Goal: Transaction & Acquisition: Purchase product/service

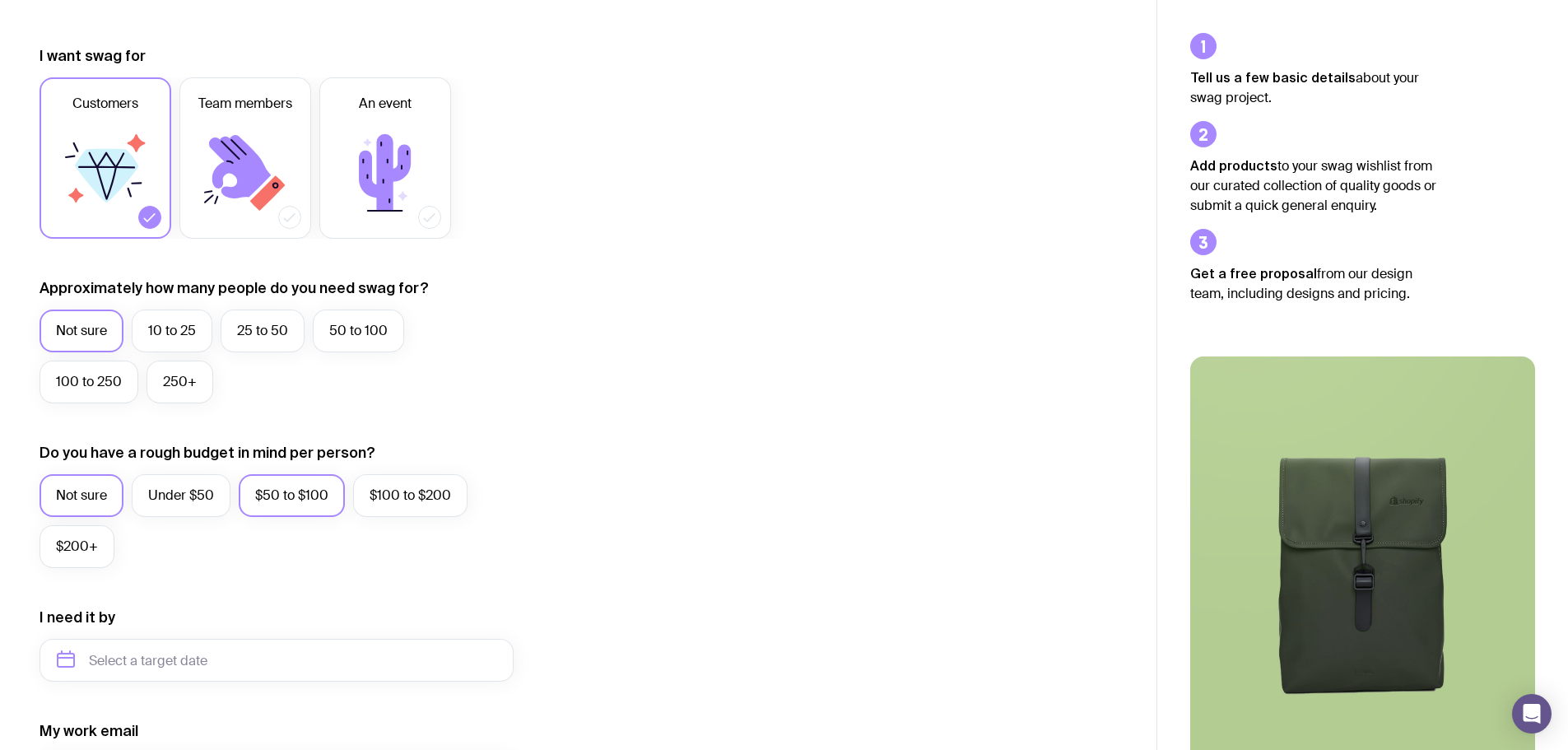
scroll to position [247, 0]
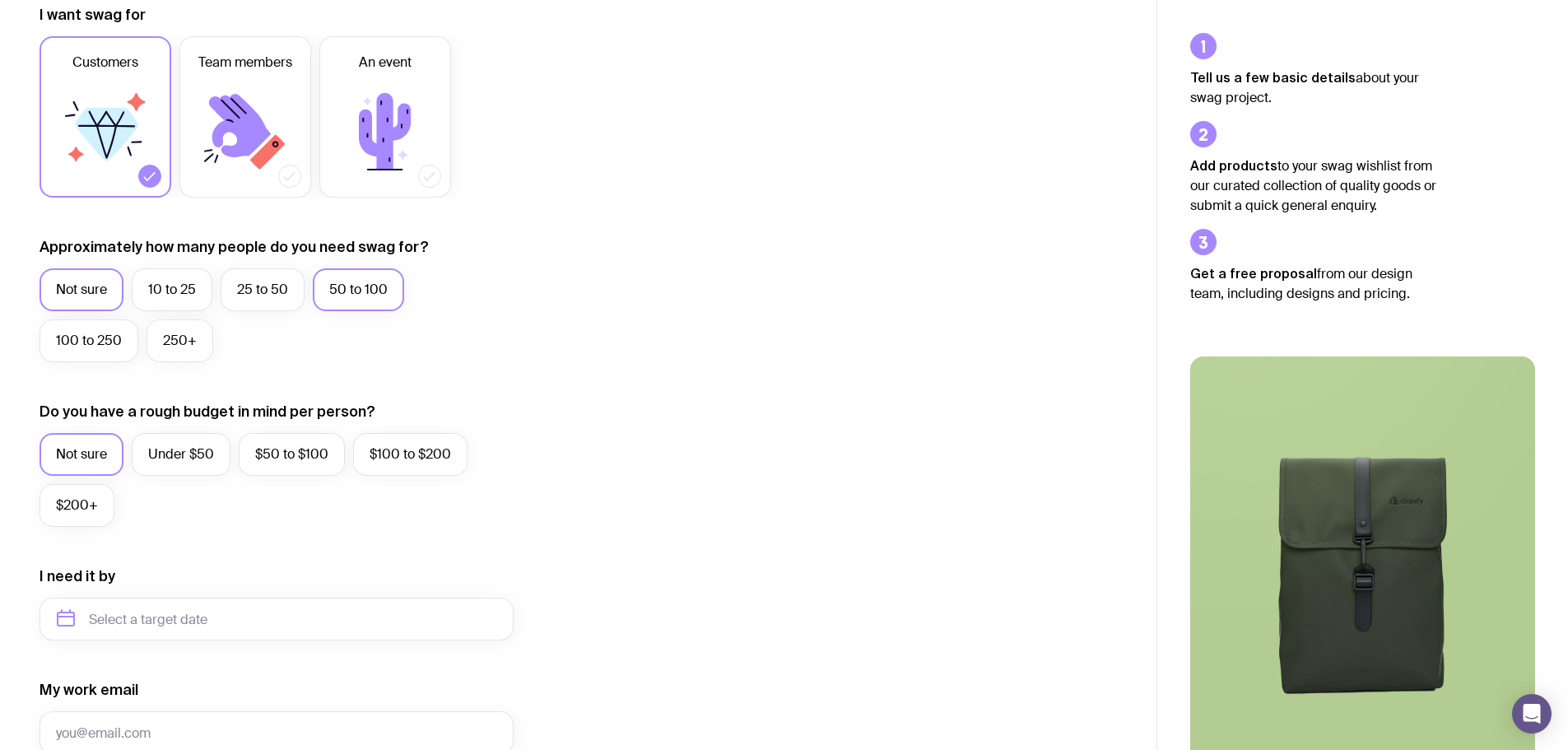
click at [359, 296] on label "50 to 100" at bounding box center [359, 290] width 92 height 43
click at [0, 0] on input "50 to 100" at bounding box center [0, 0] width 0 height 0
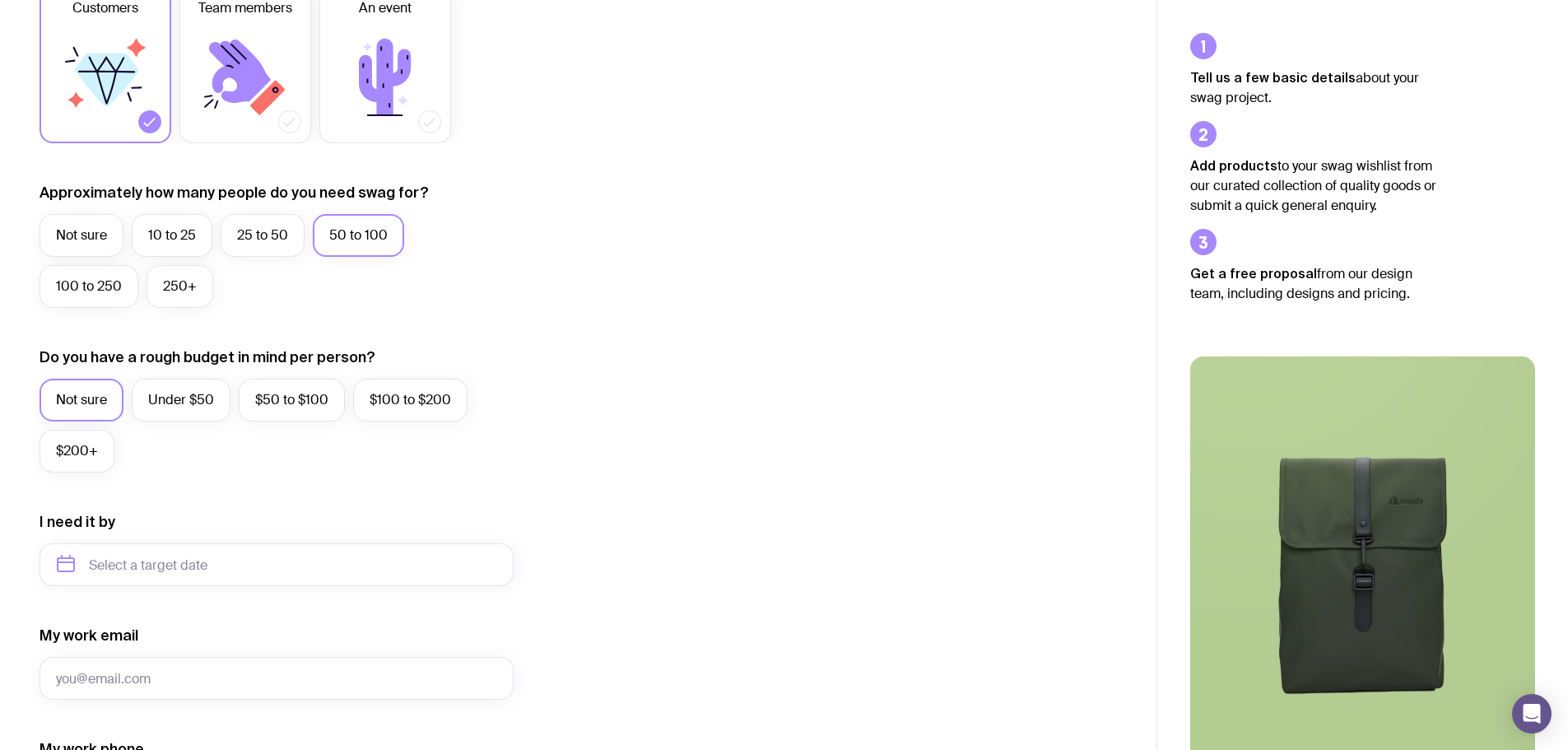
scroll to position [329, 0]
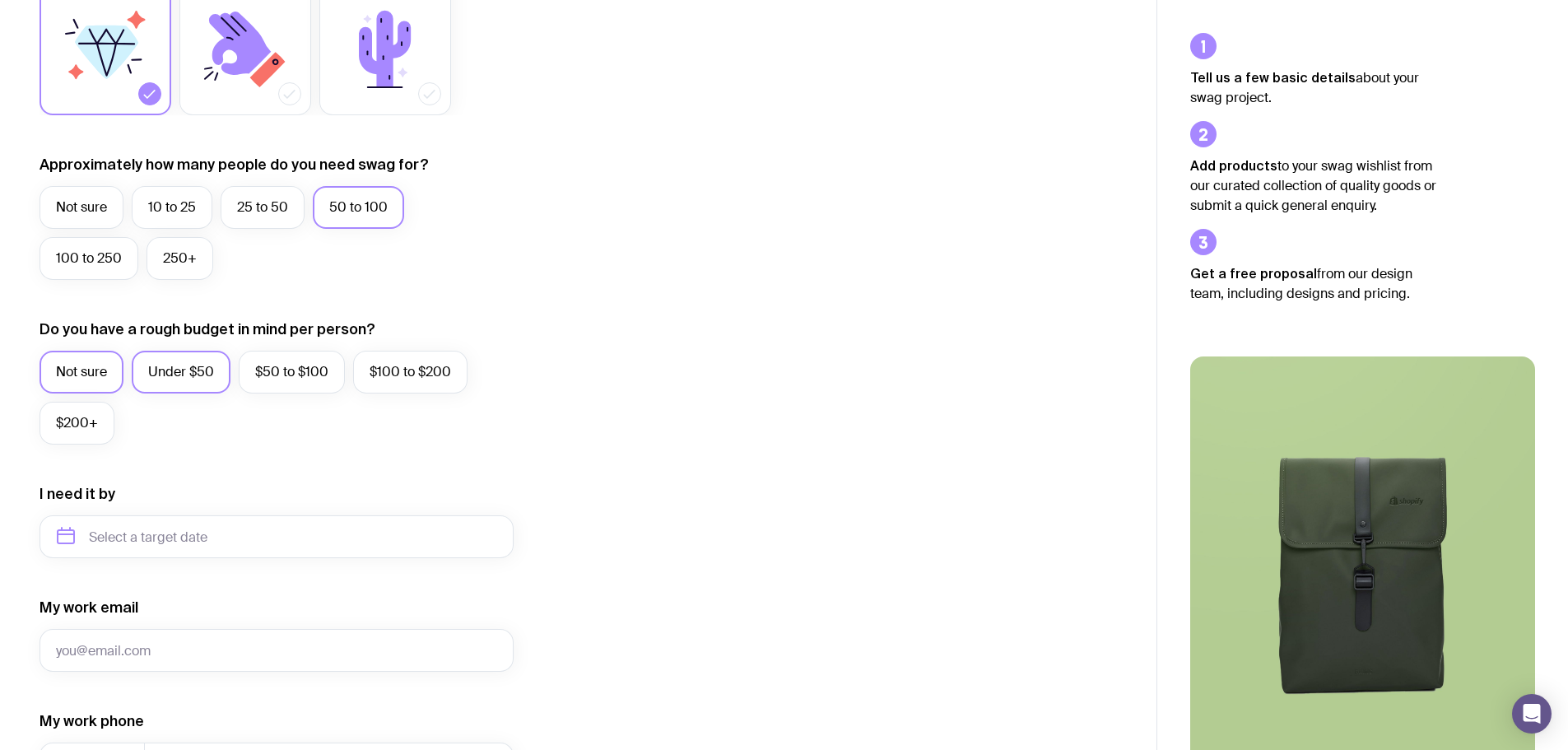
click at [206, 369] on label "Under $50" at bounding box center [182, 372] width 99 height 43
click at [0, 0] on input "Under $50" at bounding box center [0, 0] width 0 height 0
click at [315, 377] on label "$50 to $100" at bounding box center [292, 372] width 106 height 43
click at [0, 0] on input "$50 to $100" at bounding box center [0, 0] width 0 height 0
click at [203, 372] on label "Under $50" at bounding box center [182, 372] width 99 height 43
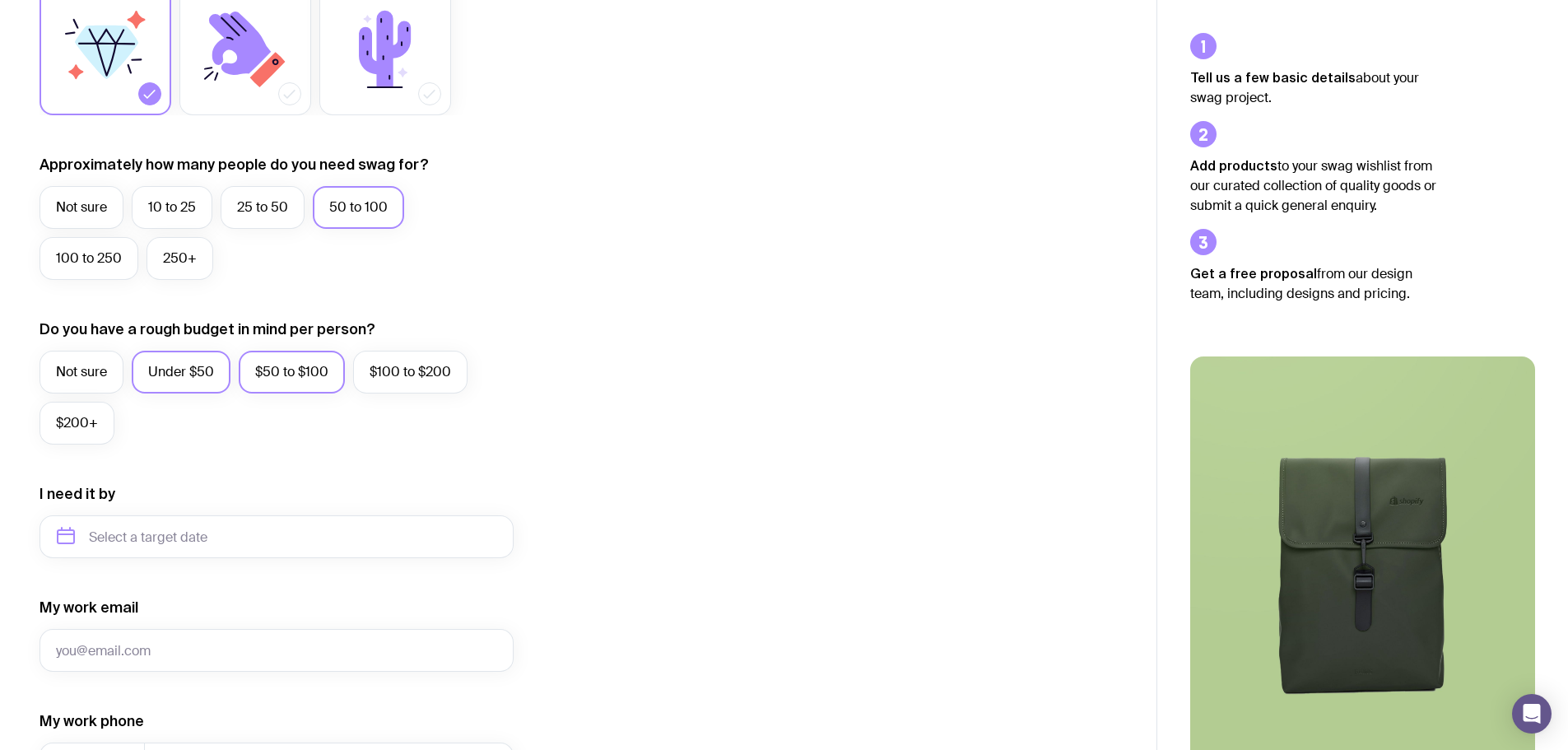
click at [0, 0] on input "Under $50" at bounding box center [0, 0] width 0 height 0
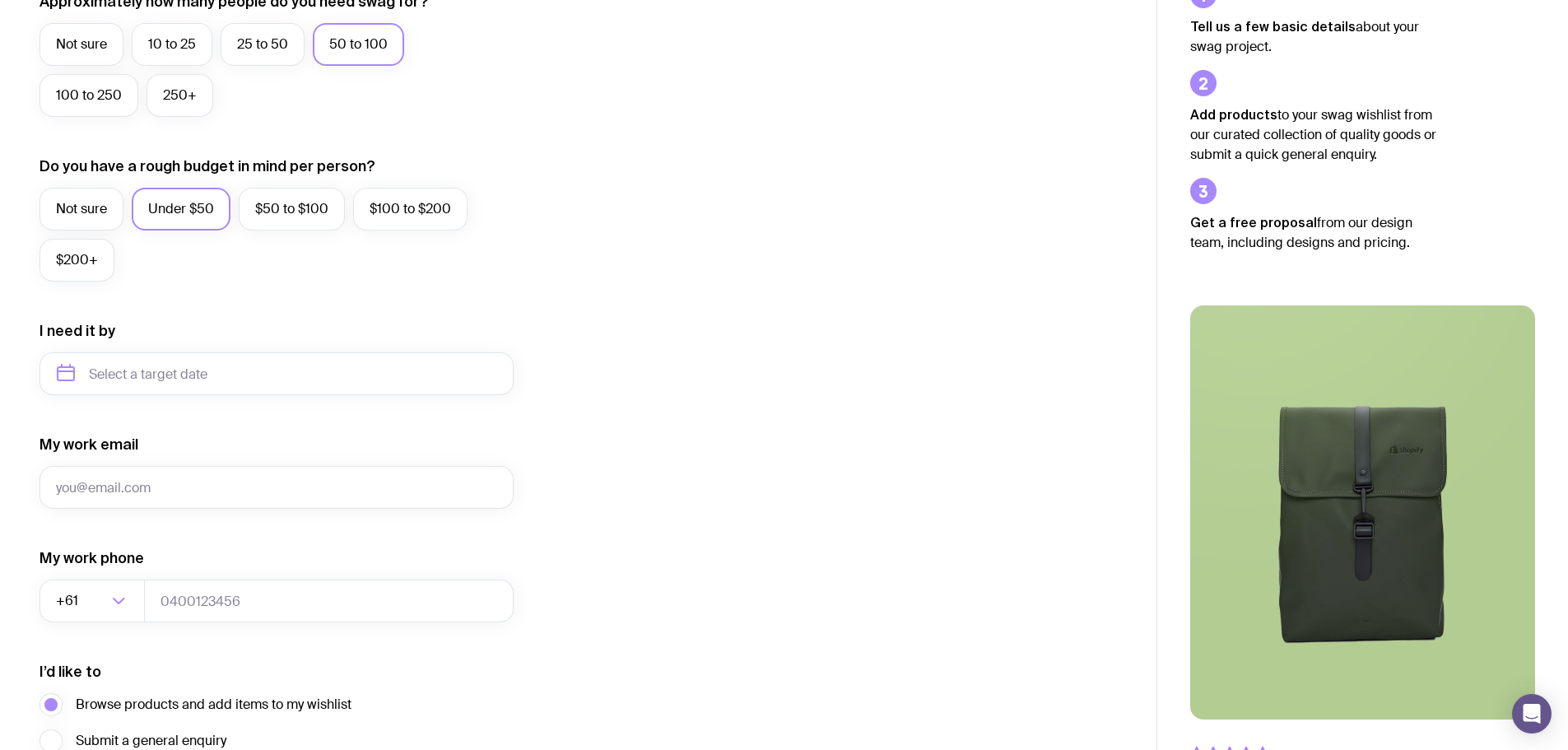
scroll to position [494, 0]
click at [204, 376] on input "text" at bounding box center [277, 372] width 474 height 43
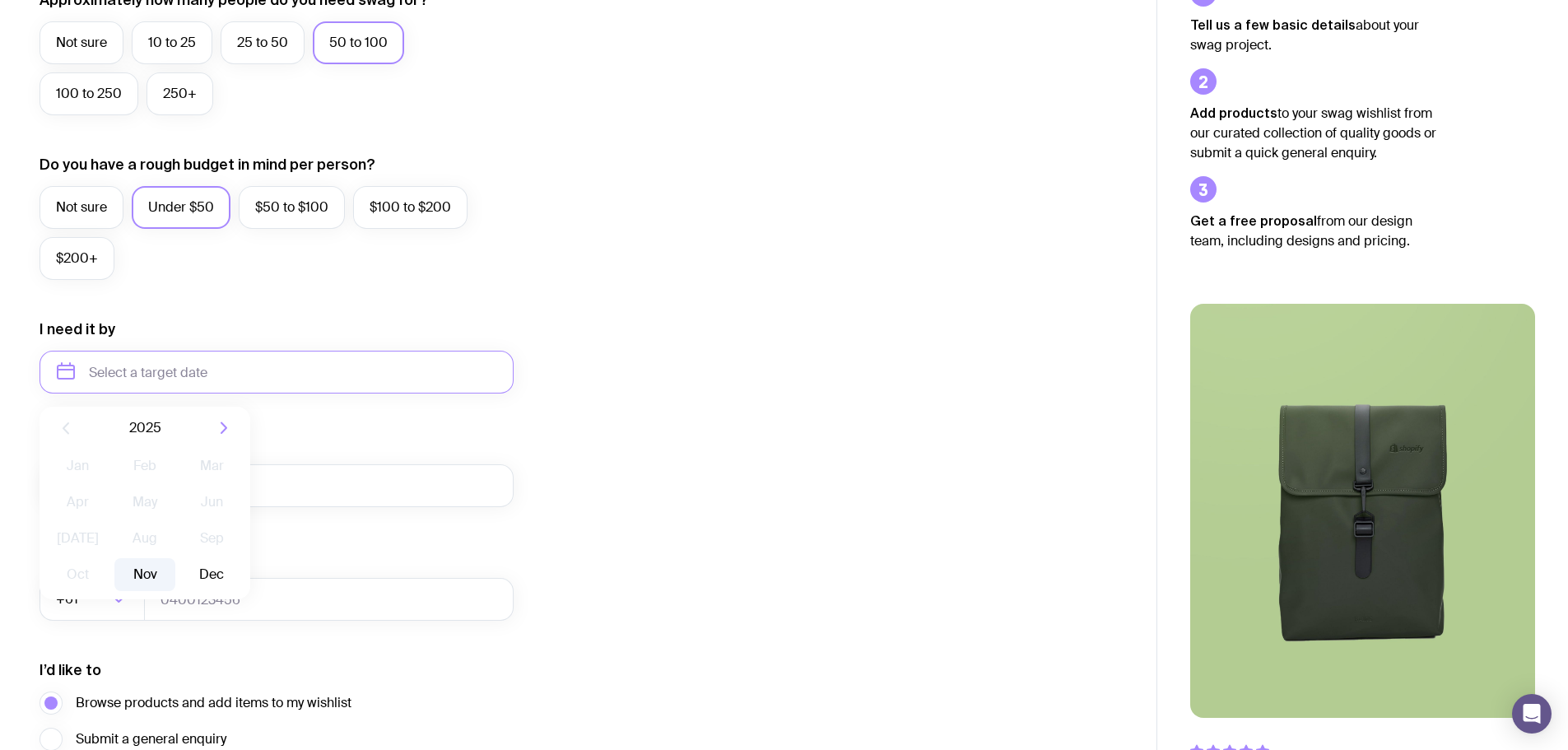
click at [145, 573] on button "Nov" at bounding box center [144, 574] width 60 height 33
type input "[DATE]"
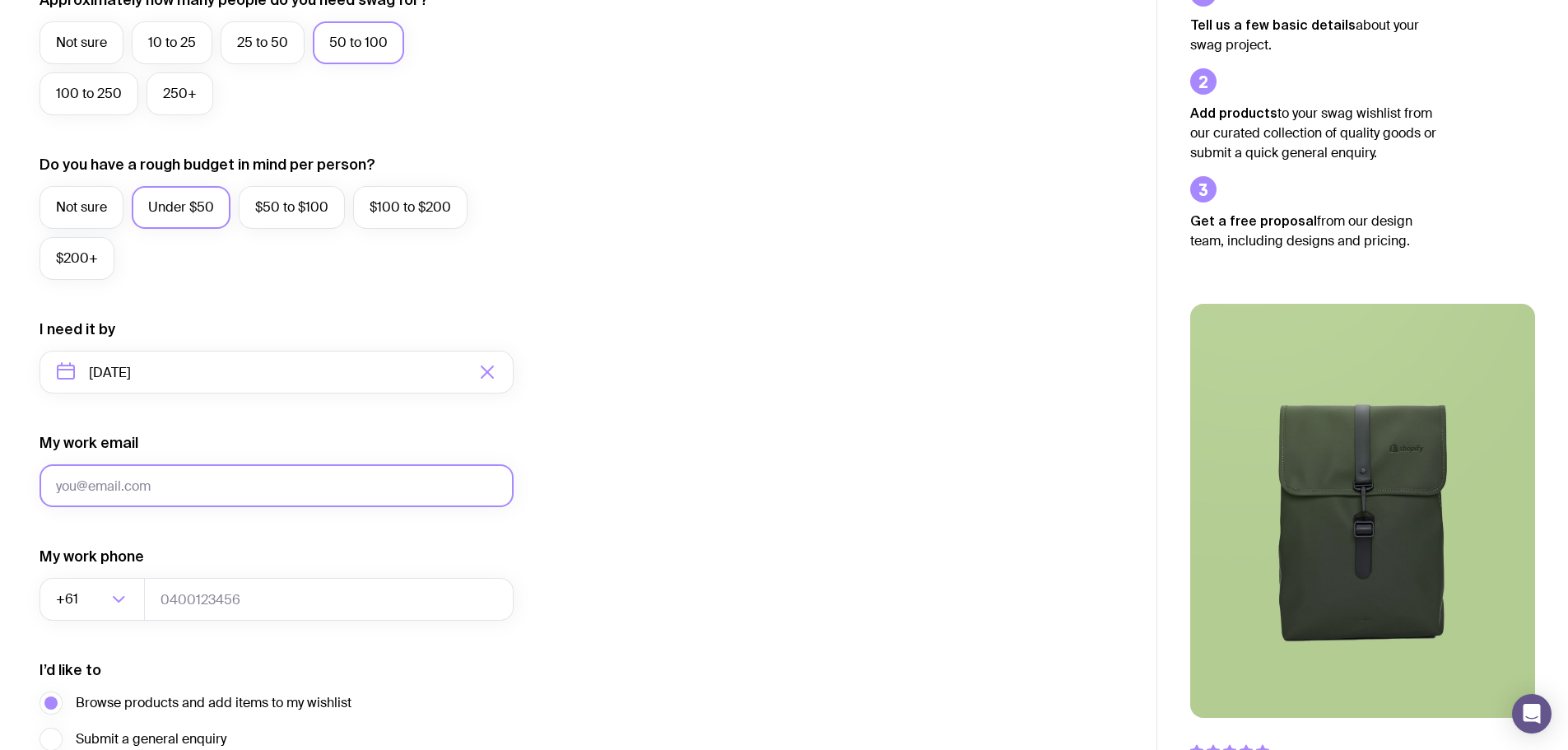
click at [201, 483] on input "My work email" at bounding box center [277, 486] width 474 height 43
type input "[EMAIL_ADDRESS][DOMAIN_NAME]"
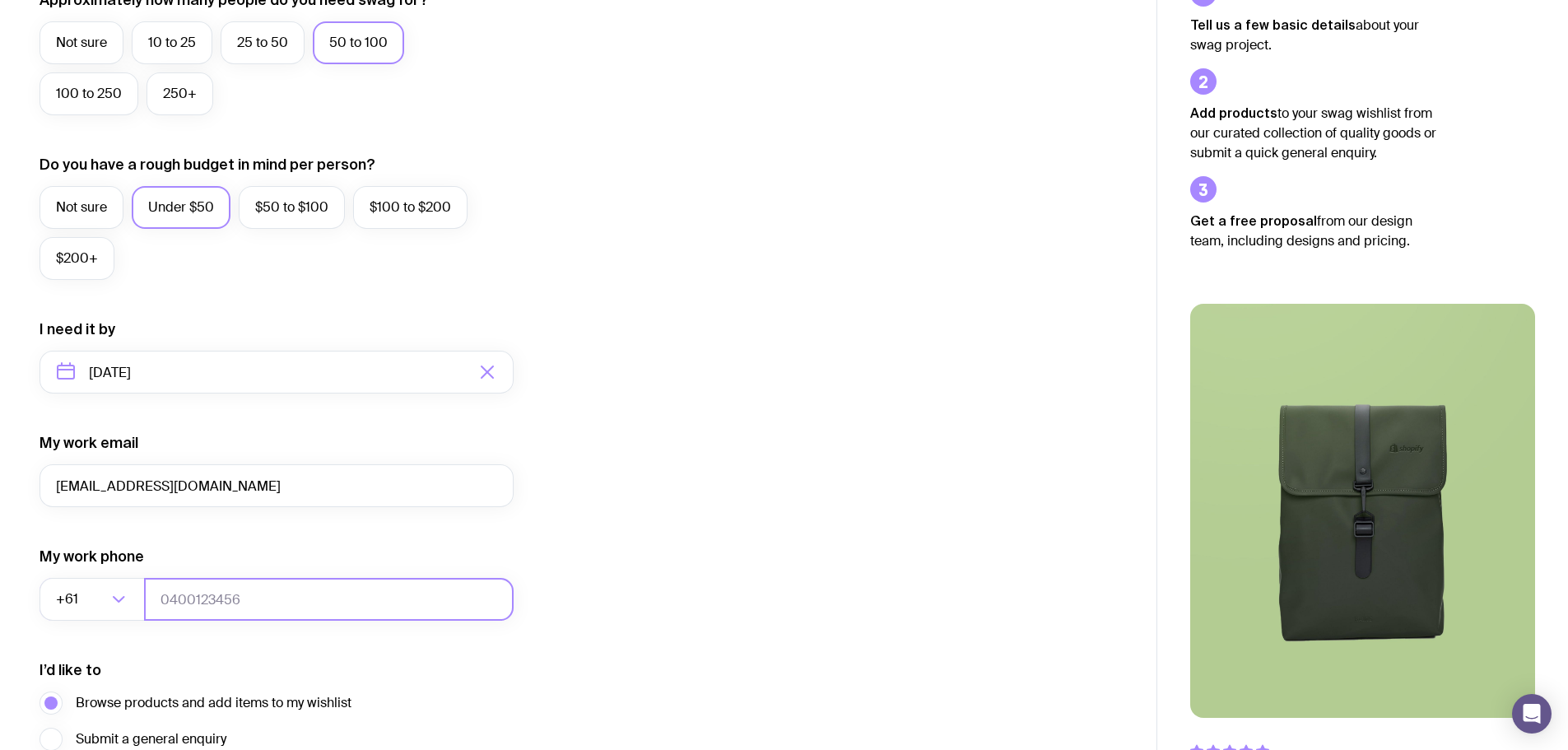
click at [225, 591] on input "tel" at bounding box center [328, 599] width 369 height 43
type input "0423091373"
click at [317, 533] on form "I want swag for Customers Team members An event Approximately how many people d…" at bounding box center [277, 296] width 474 height 1074
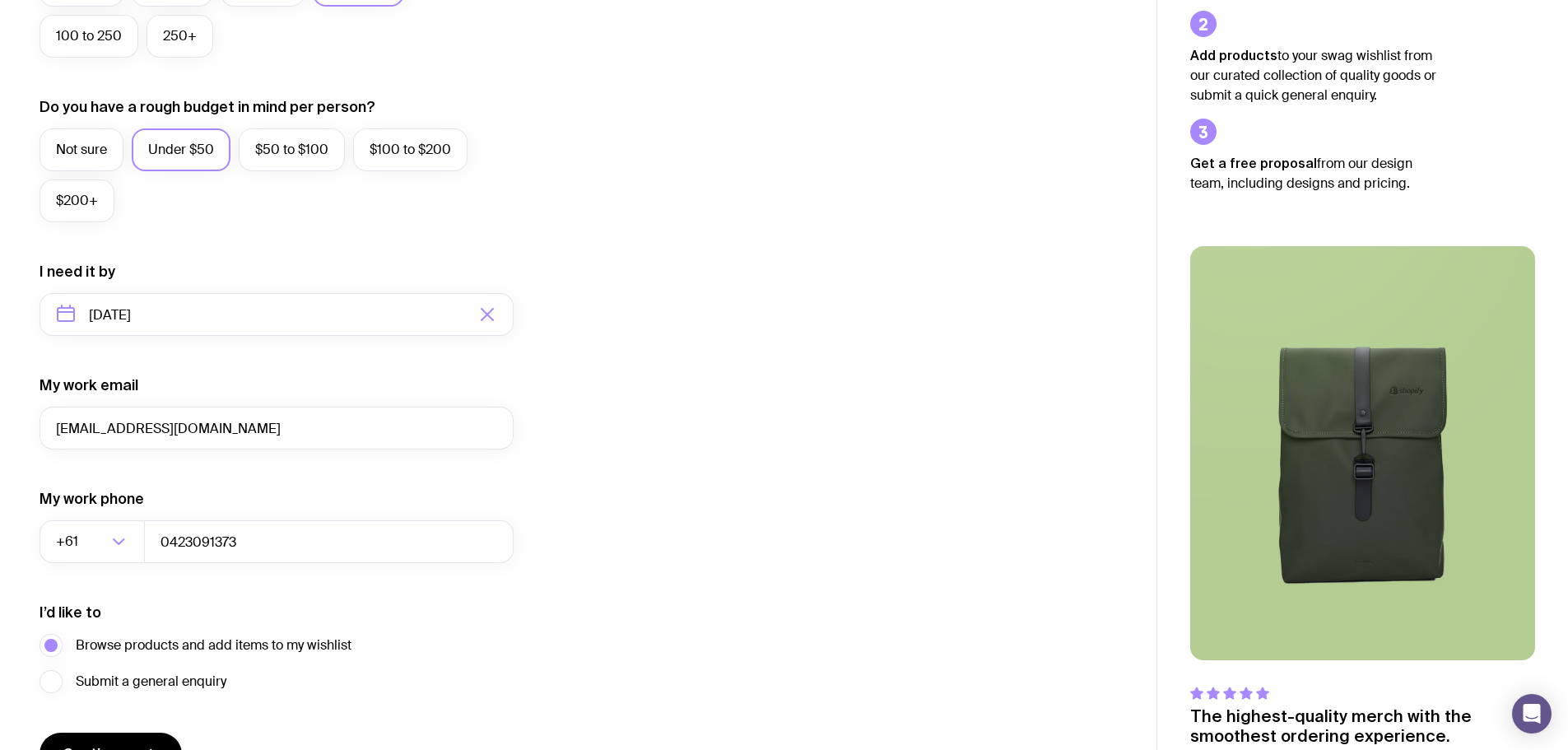
scroll to position [649, 0]
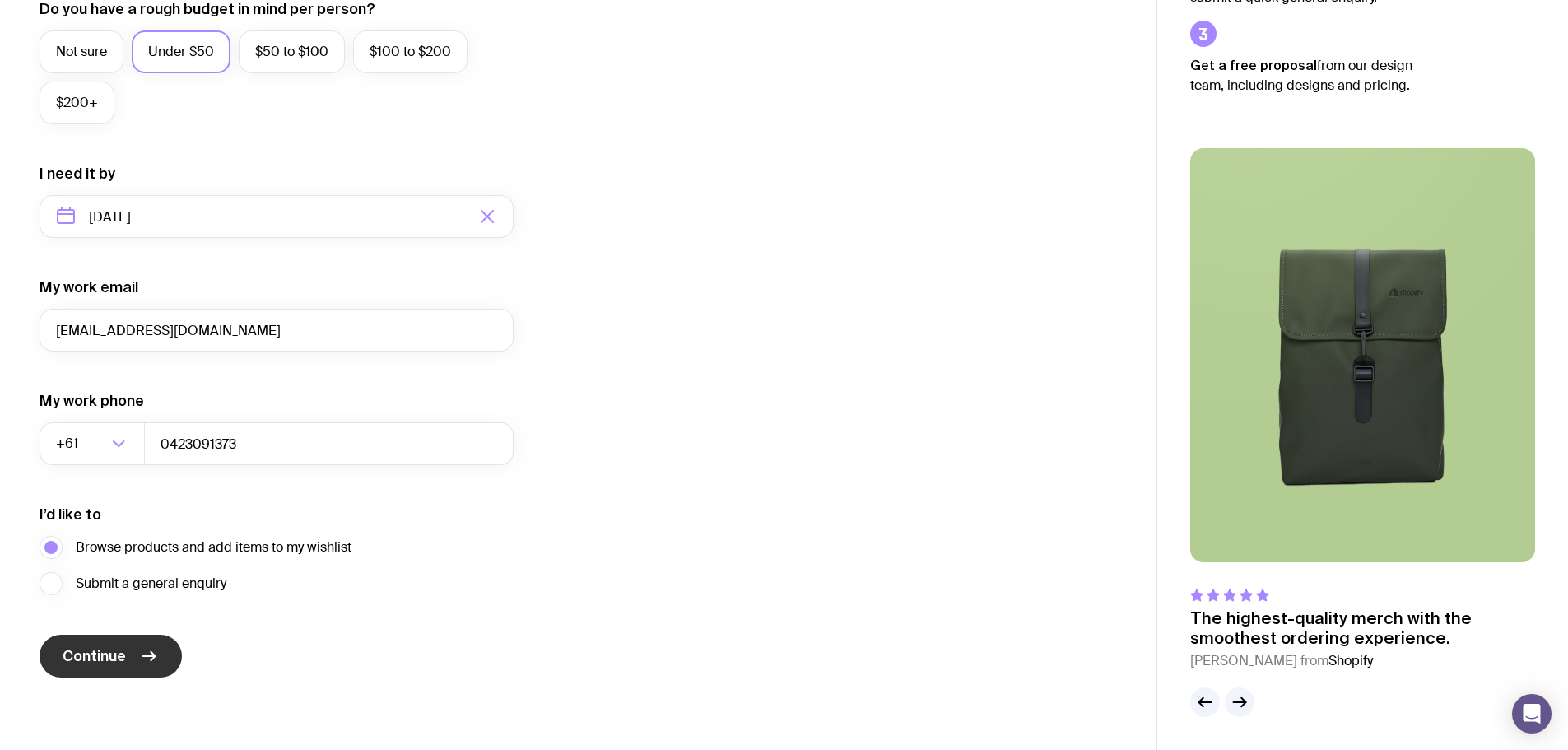
click at [85, 648] on span "Continue" at bounding box center [94, 656] width 64 height 20
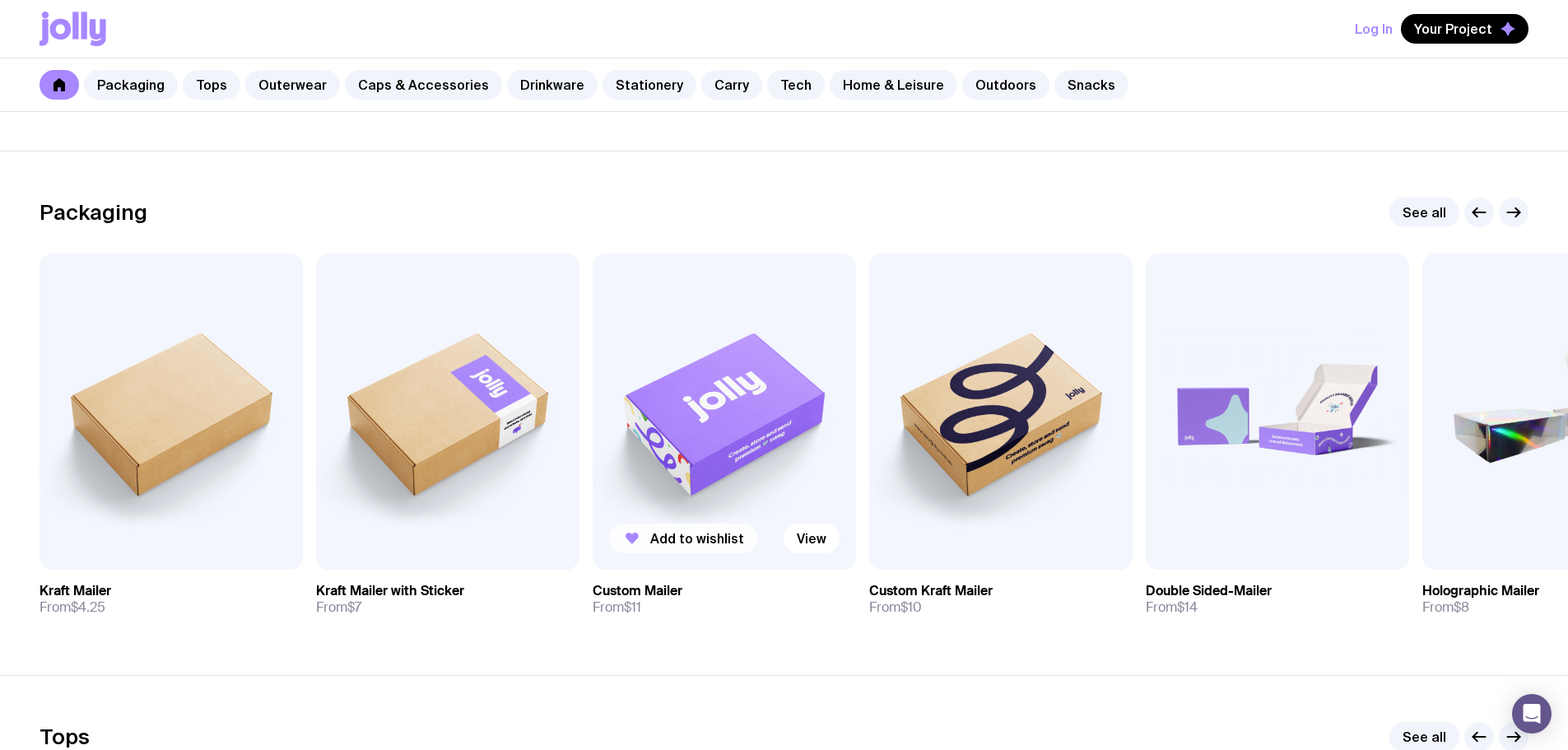
scroll to position [164, 0]
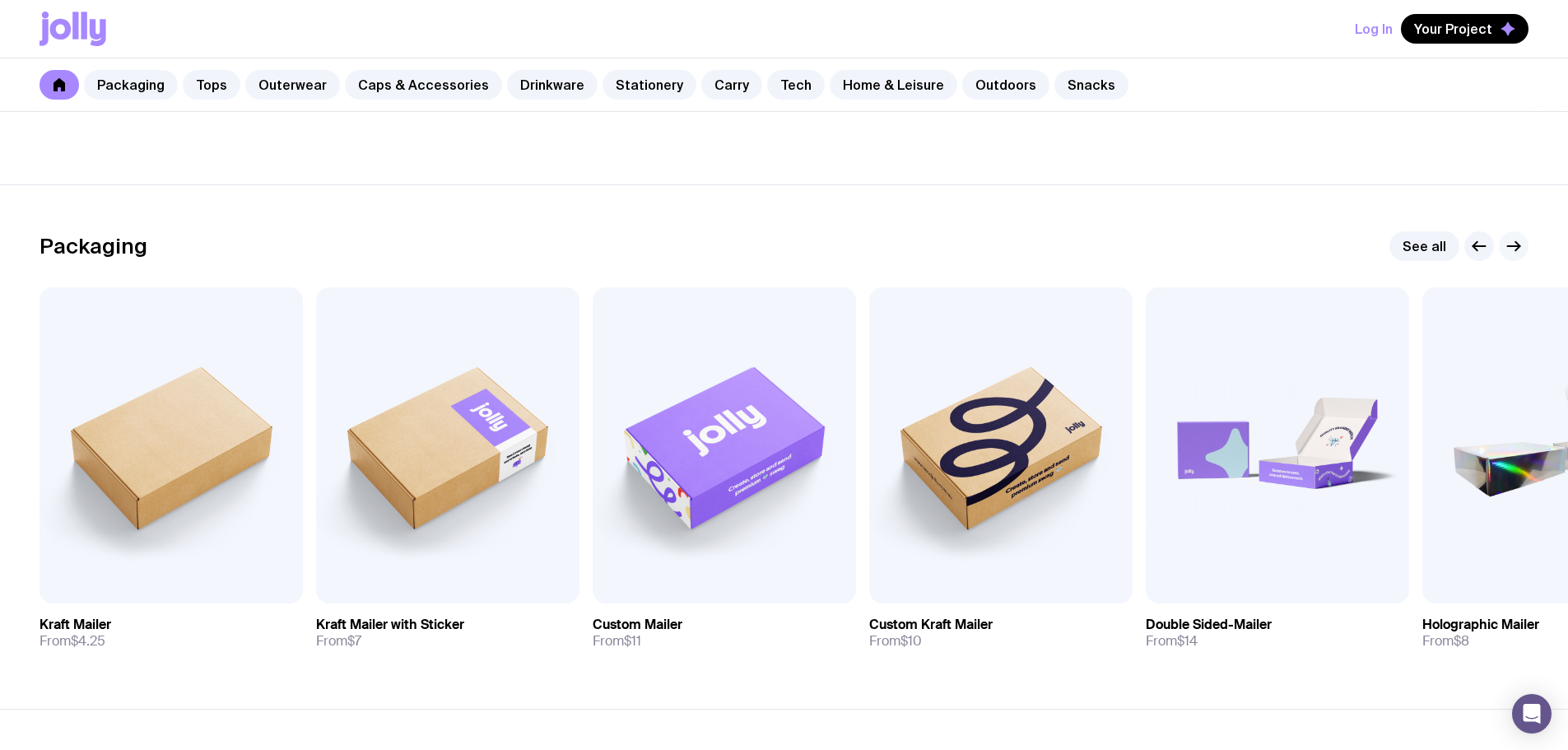
click at [1518, 244] on icon "button" at bounding box center [1517, 246] width 4 height 9
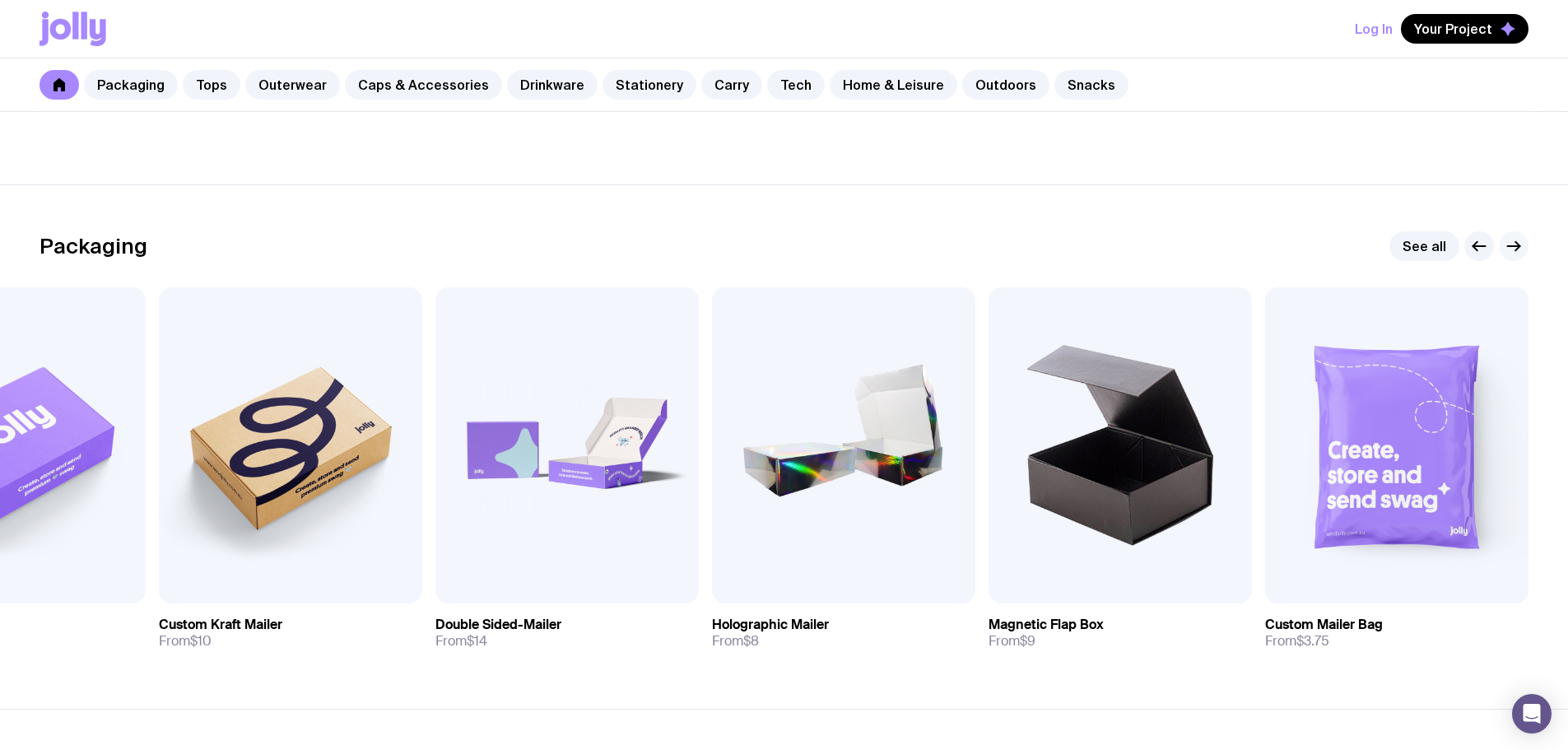
click at [1513, 248] on icon "button" at bounding box center [1514, 246] width 20 height 20
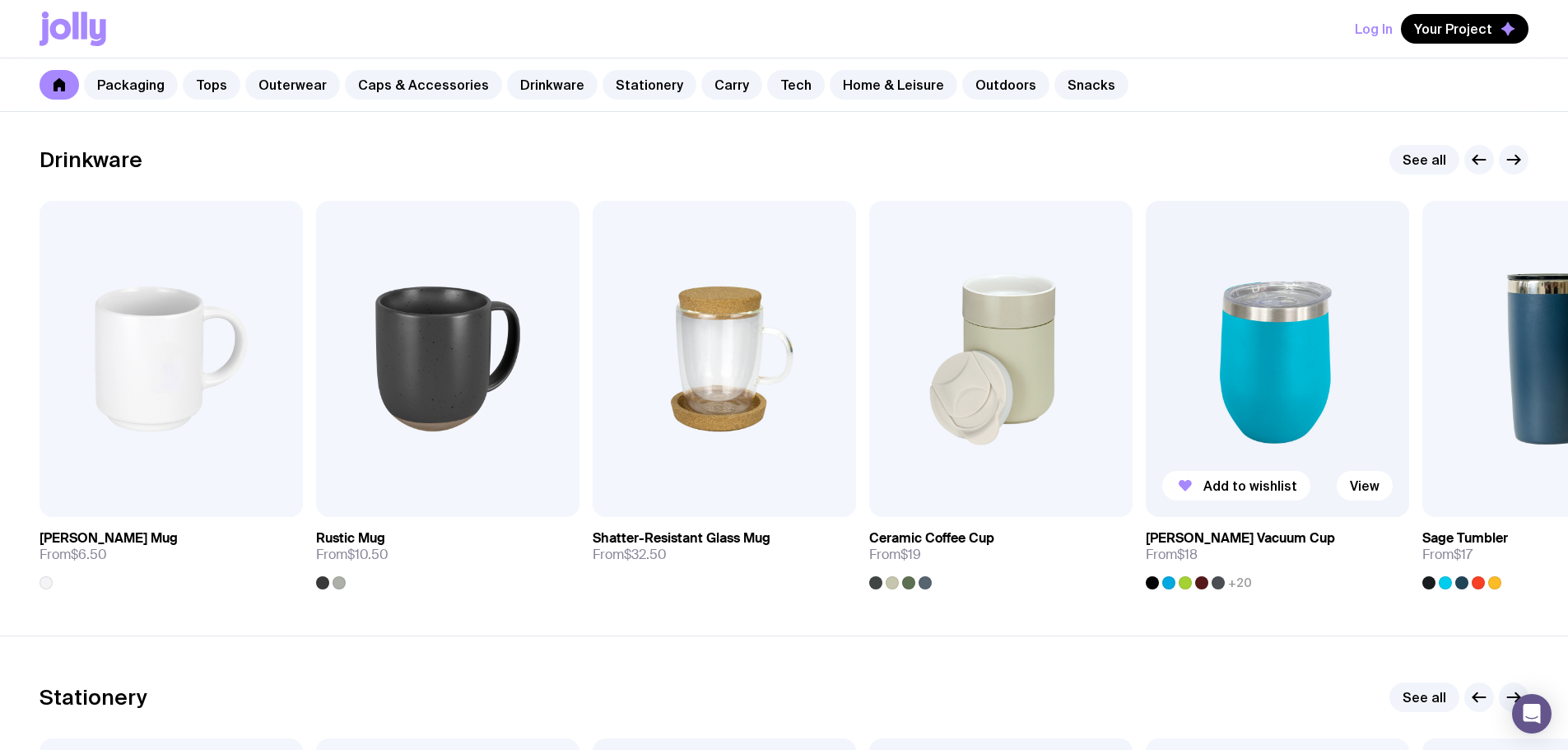
scroll to position [2387, 0]
click at [1513, 167] on icon "button" at bounding box center [1514, 161] width 20 height 20
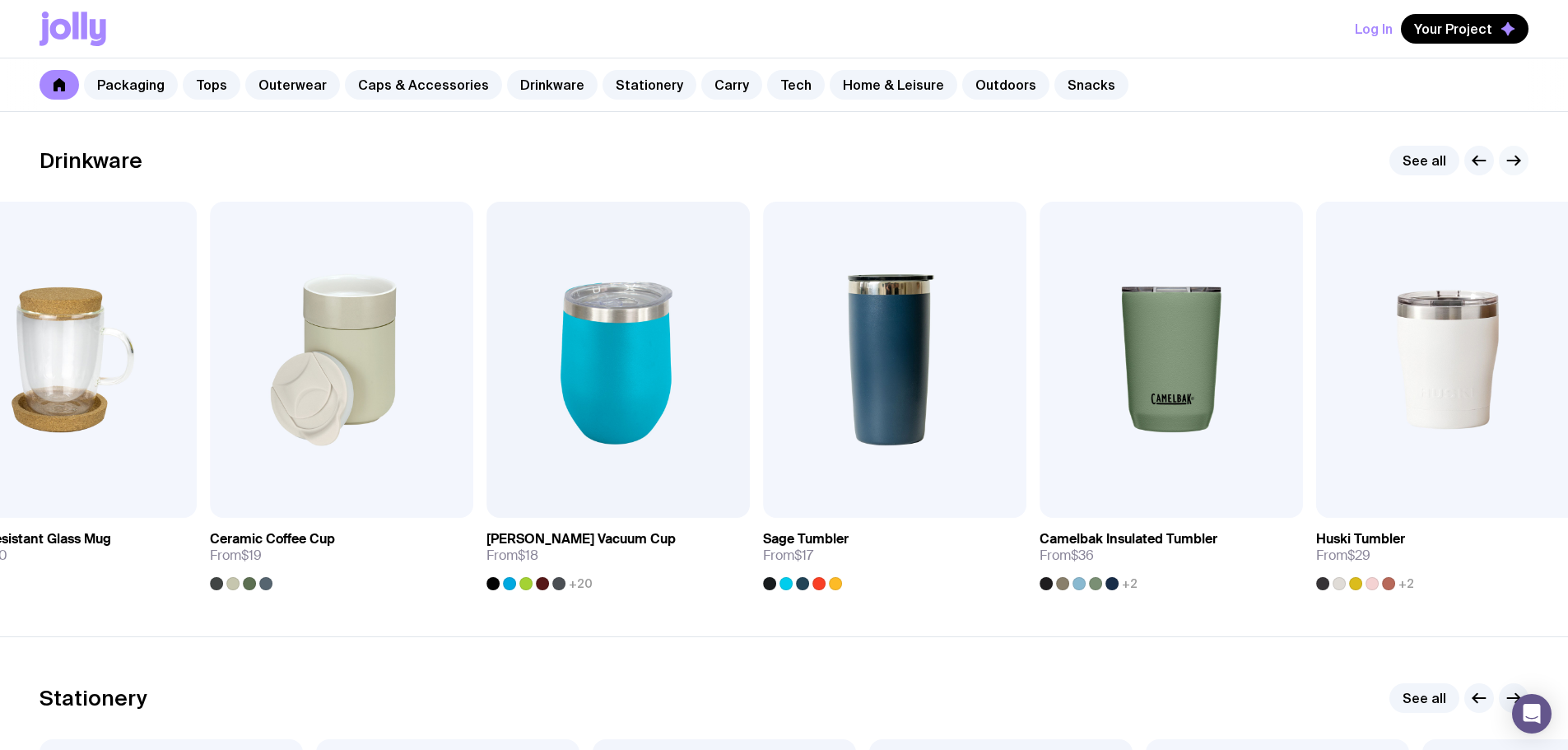
click at [1513, 167] on icon "button" at bounding box center [1514, 161] width 20 height 20
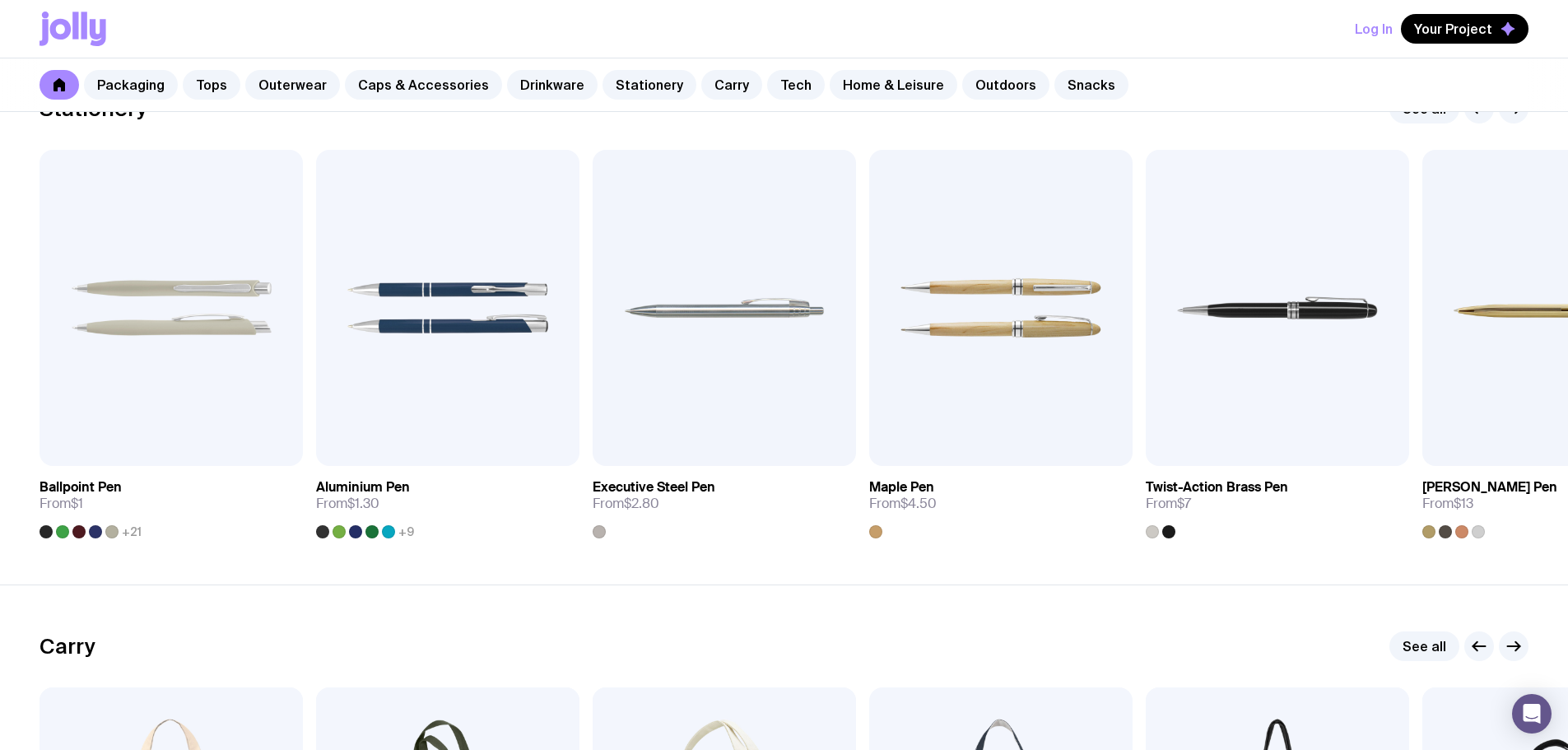
scroll to position [2880, 0]
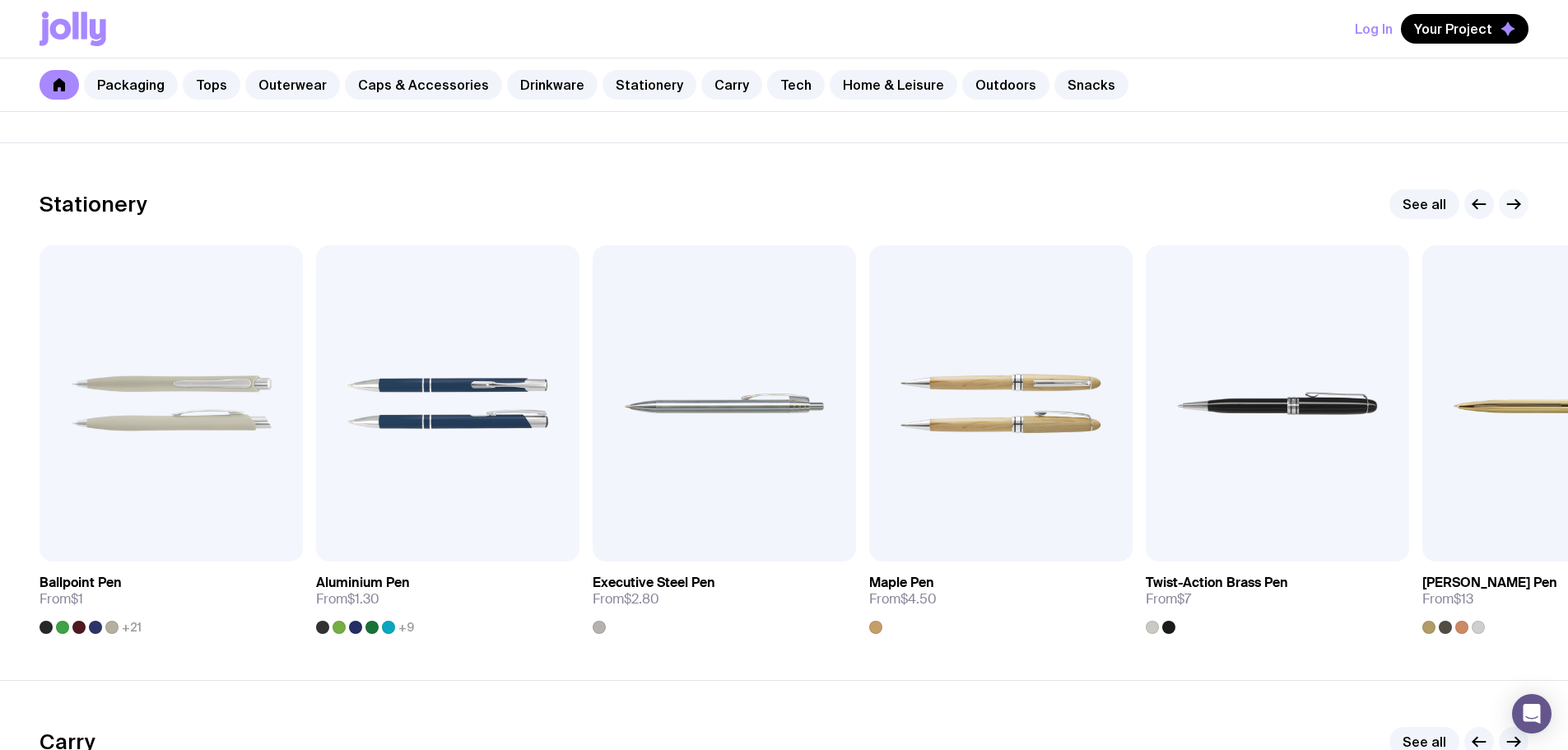
click at [1514, 206] on icon "button" at bounding box center [1514, 204] width 20 height 20
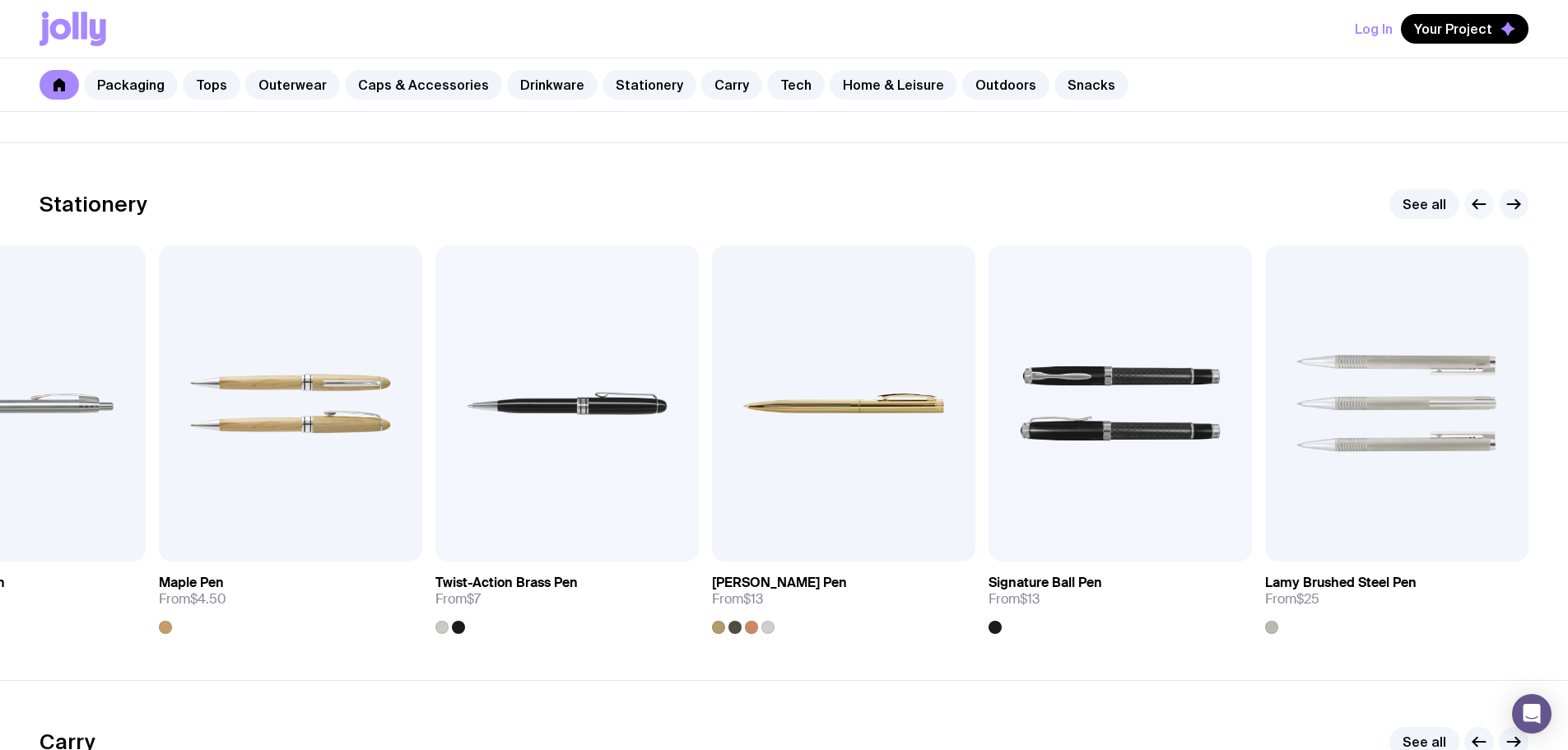
click at [1475, 207] on icon "button" at bounding box center [1479, 204] width 20 height 20
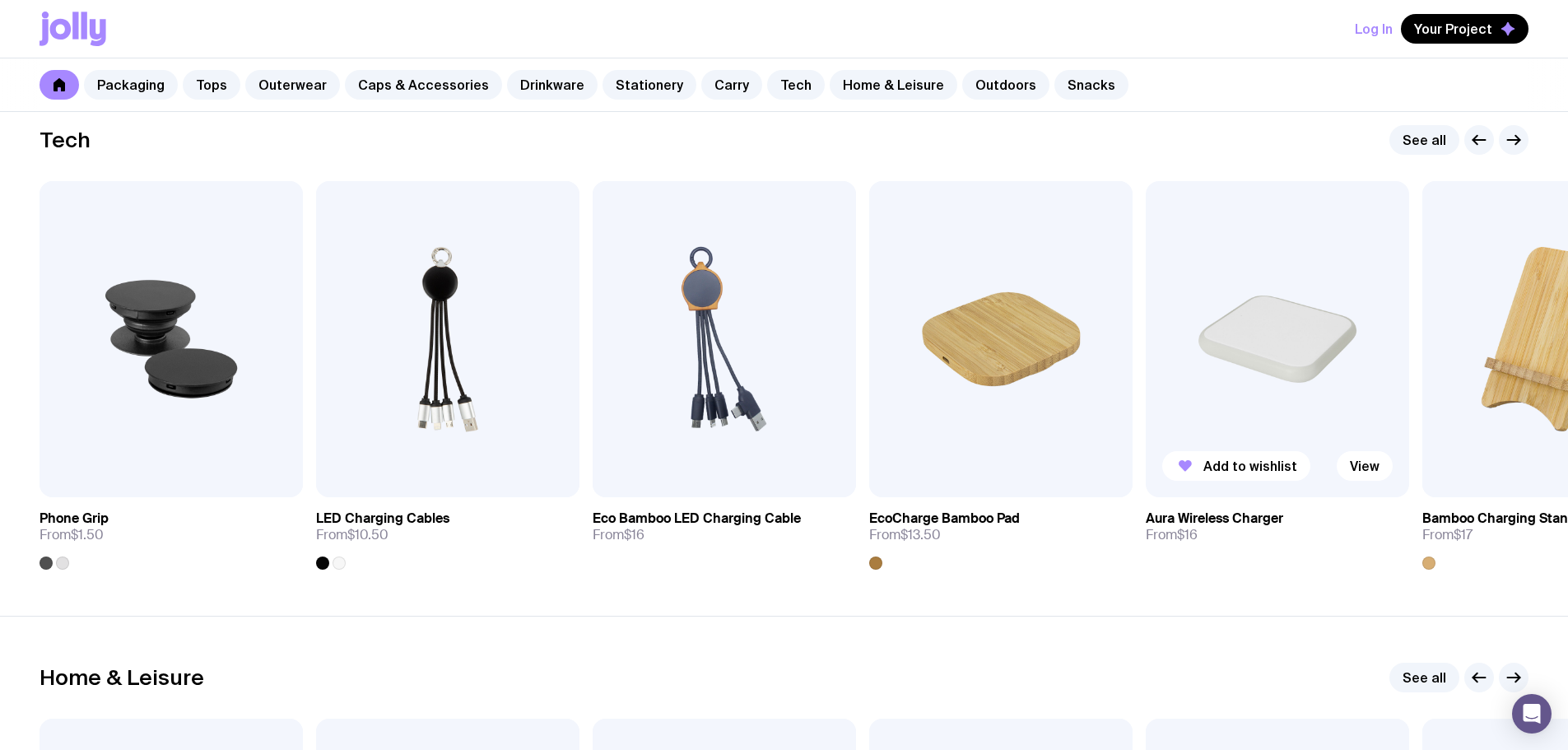
scroll to position [4032, 0]
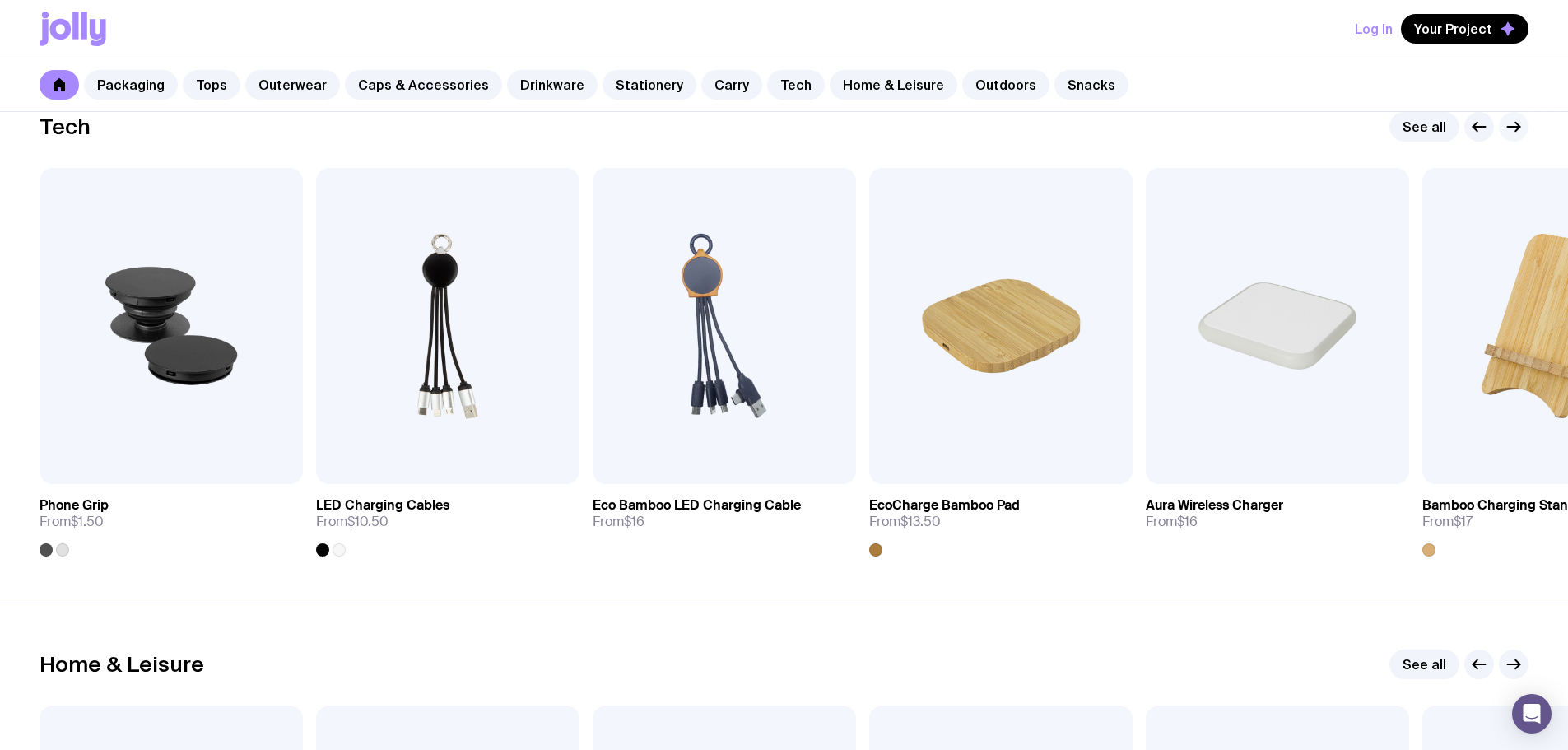
click at [1514, 129] on icon "button" at bounding box center [1514, 127] width 20 height 20
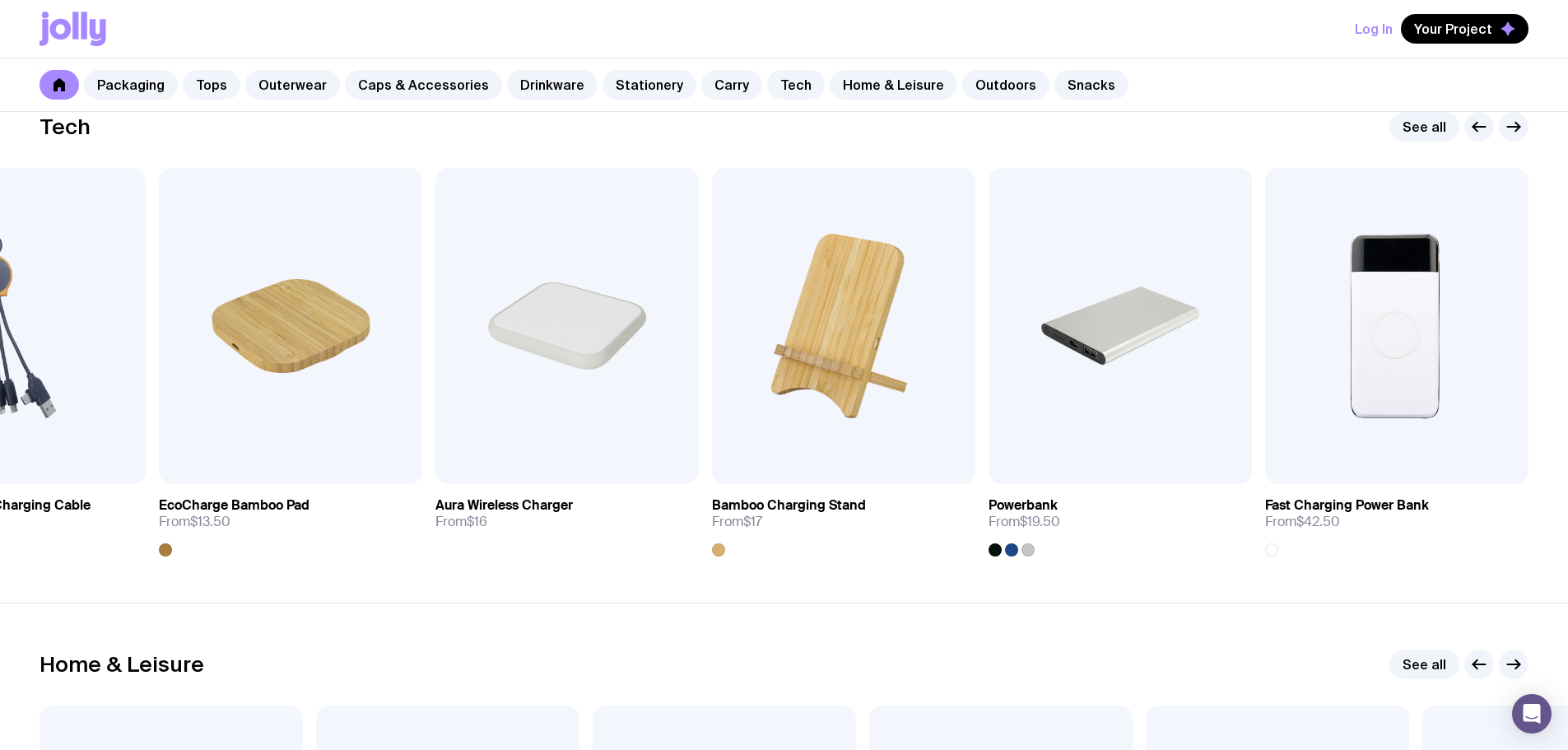
click at [1501, 135] on div at bounding box center [1496, 127] width 64 height 30
click at [1476, 130] on icon "button" at bounding box center [1479, 127] width 20 height 20
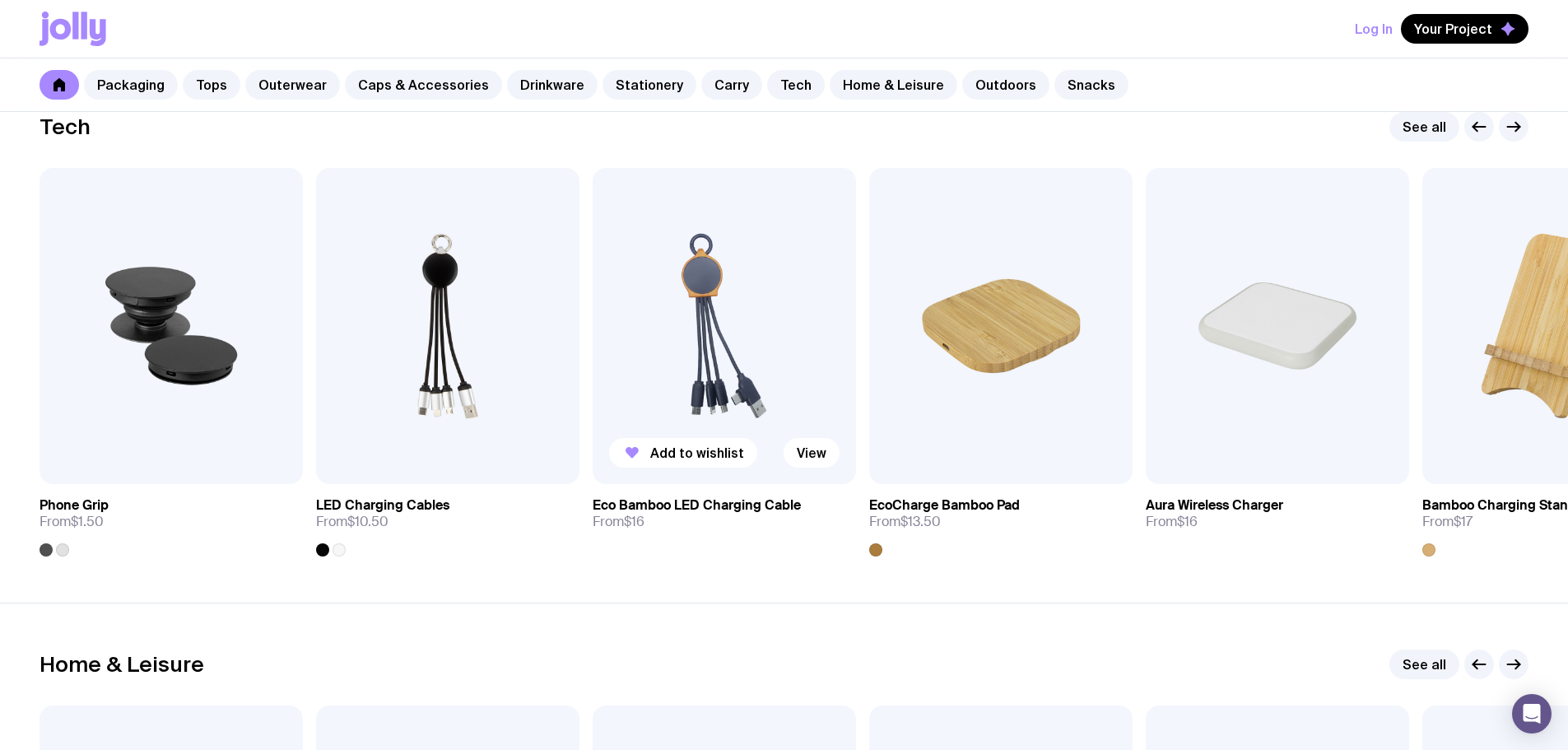
click at [701, 352] on img at bounding box center [724, 326] width 263 height 316
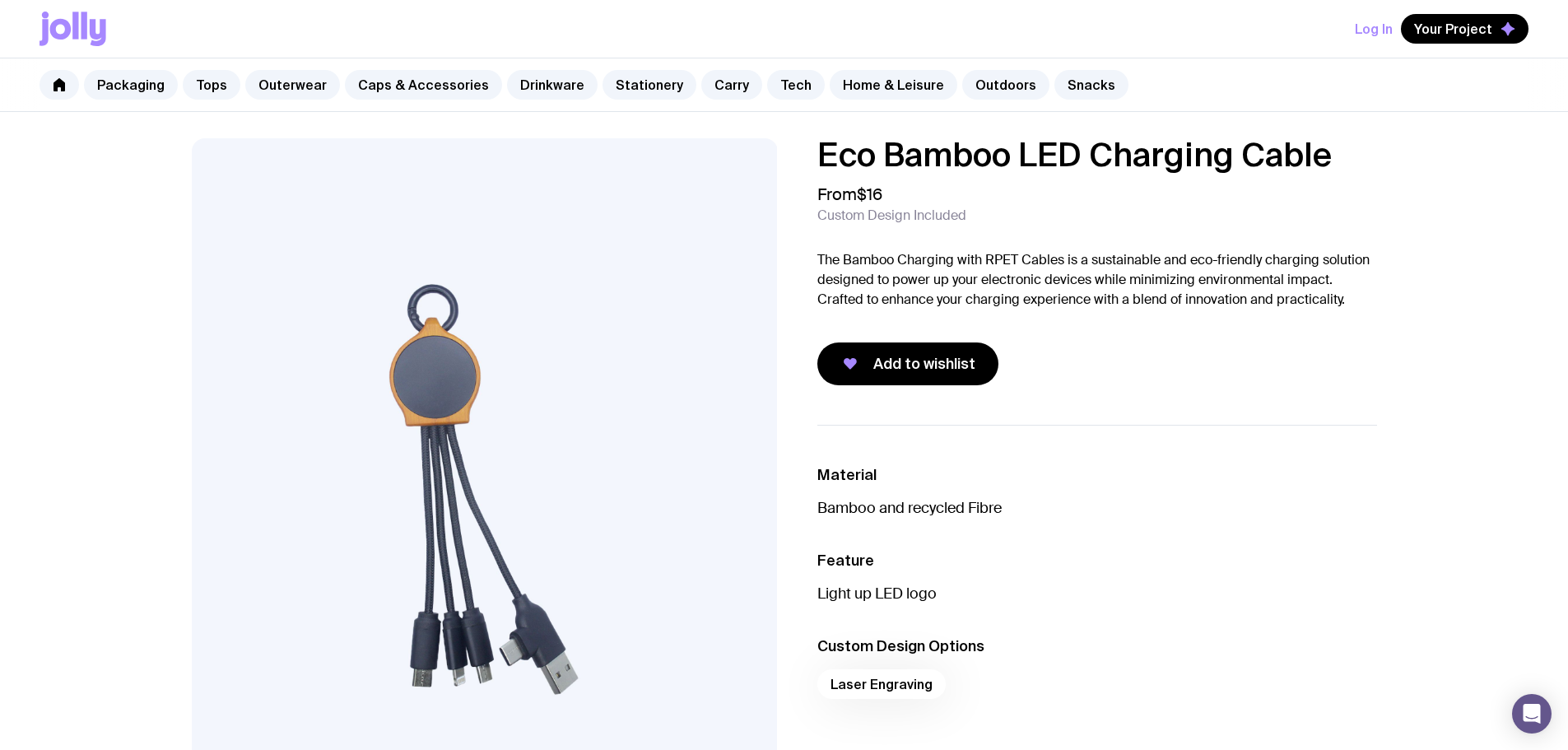
click at [967, 157] on h1 "Eco Bamboo LED Charging Cable" at bounding box center [1097, 154] width 560 height 33
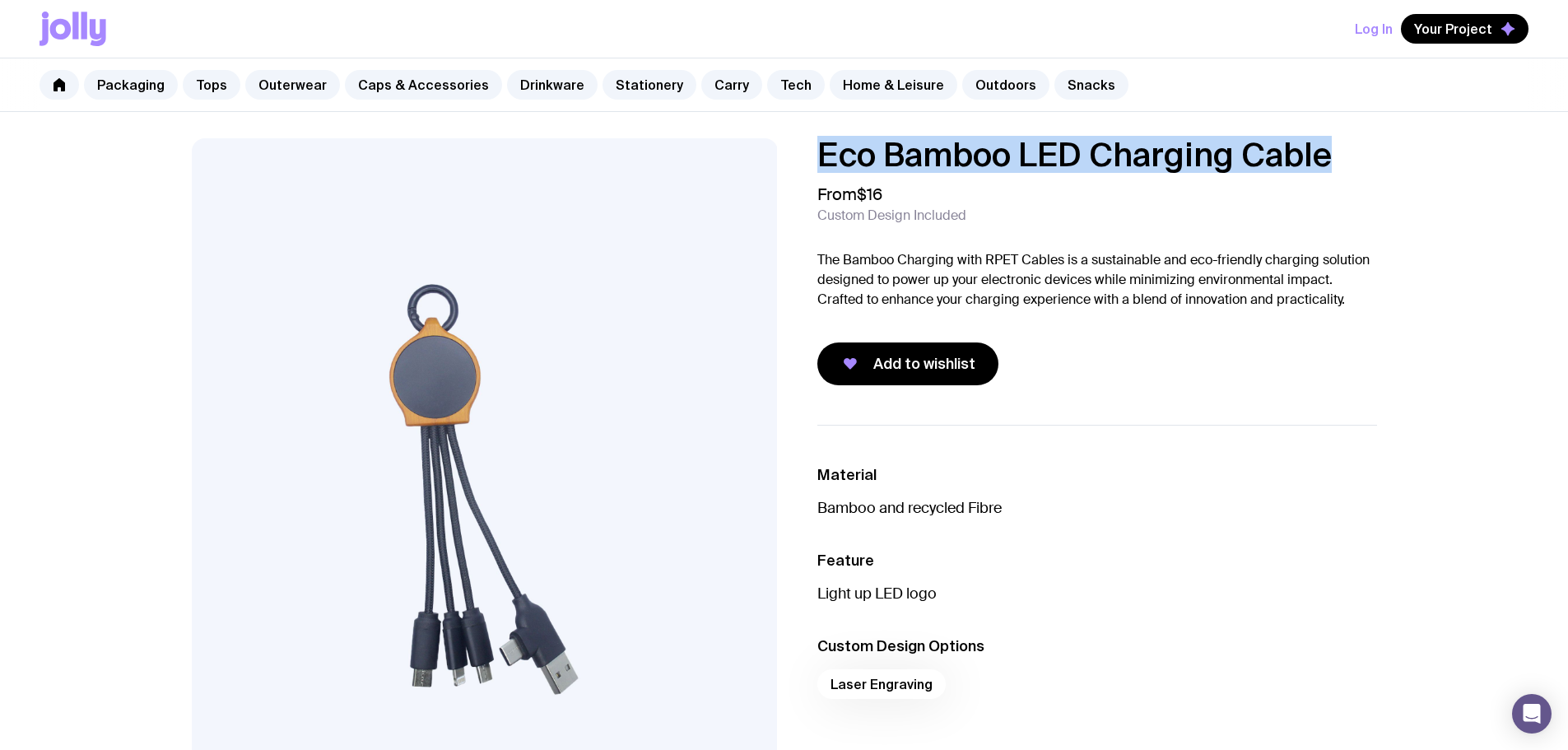
drag, startPoint x: 814, startPoint y: 153, endPoint x: 1363, endPoint y: 158, distance: 549.0
click at [1363, 158] on div "Eco Bamboo LED Charging Cable From $16 Custom Design Included The Bamboo Chargi…" at bounding box center [1084, 261] width 586 height 247
copy h1 "Eco Bamboo LED Charging Cable"
